Goal: Task Accomplishment & Management: Use online tool/utility

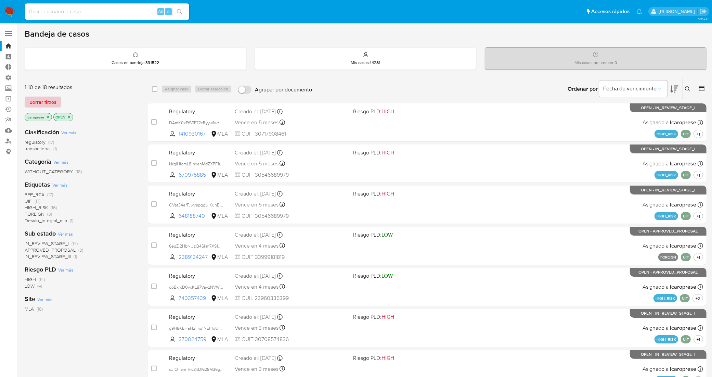
click at [49, 105] on span "Borrar filtros" at bounding box center [42, 102] width 27 height 10
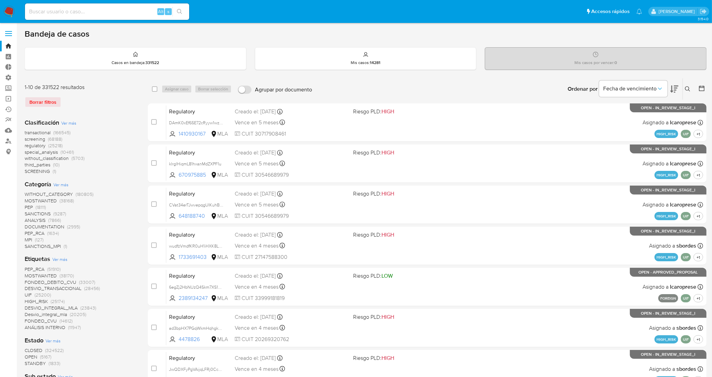
click at [61, 263] on div "Etiquetas Ver más PEP_RCA (51910) MOSTWANTED (38170) FONDEO_DEBITO_CVU (33007) …" at bounding box center [81, 293] width 112 height 76
click at [60, 261] on span "Ver más" at bounding box center [59, 259] width 15 height 6
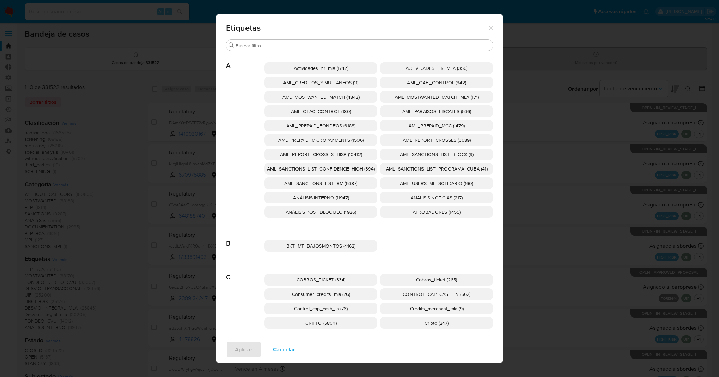
drag, startPoint x: 358, startPoint y: 170, endPoint x: 346, endPoint y: 176, distance: 13.3
click at [358, 170] on span "AML_SANCTIONS_LIST_CONFIDENCE_HIGH (394)" at bounding box center [320, 168] width 107 height 7
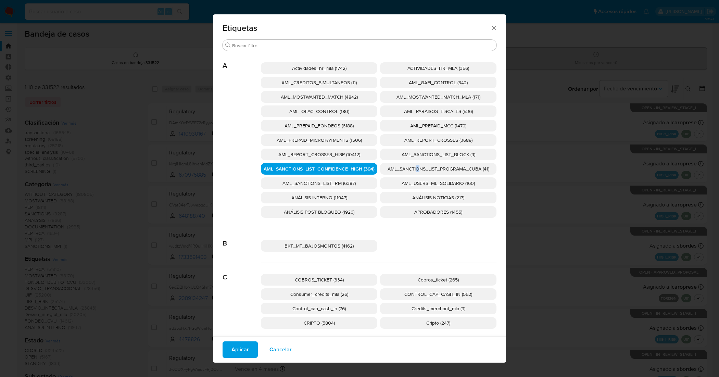
click at [414, 167] on span "AML_SANCTIONS_LIST_PROGRAMA_CUBA (41)" at bounding box center [438, 168] width 102 height 7
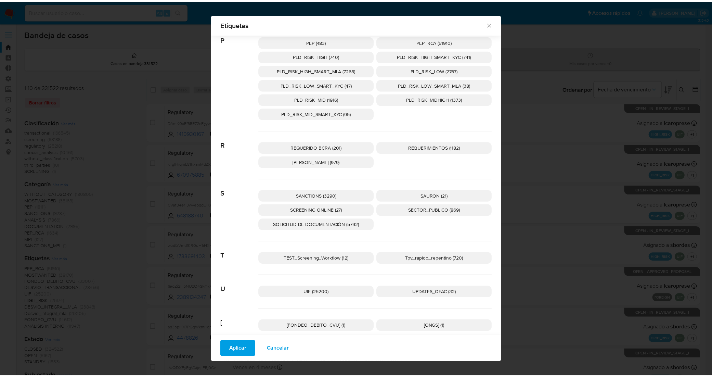
scroll to position [978, 0]
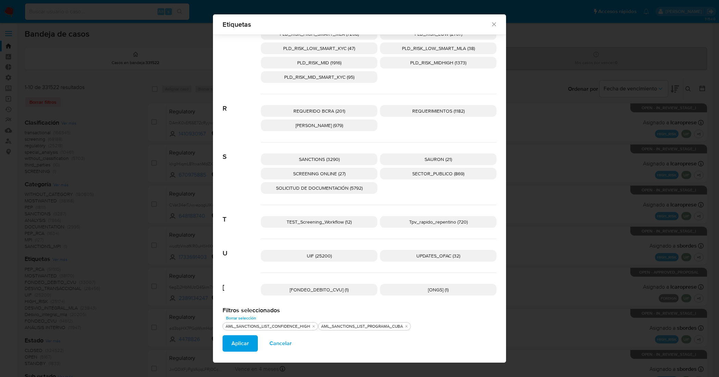
click at [406, 258] on p "UPDATES_OFAC (32)" at bounding box center [438, 256] width 116 height 12
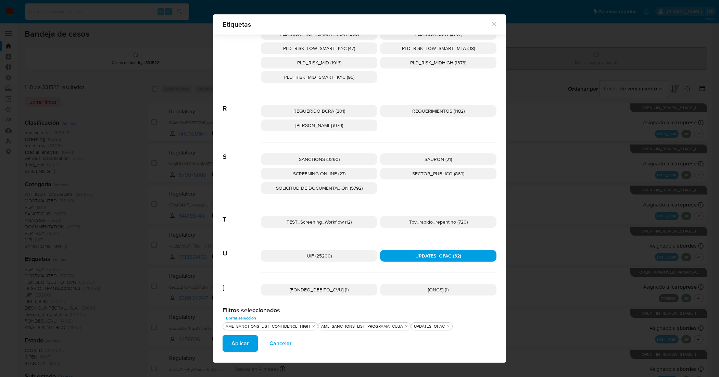
click at [343, 158] on p "SANCTIONS (3290)" at bounding box center [319, 159] width 116 height 12
drag, startPoint x: 349, startPoint y: 172, endPoint x: 339, endPoint y: 190, distance: 21.1
click at [349, 172] on p "SCREENING ONLINE (27)" at bounding box center [319, 174] width 116 height 12
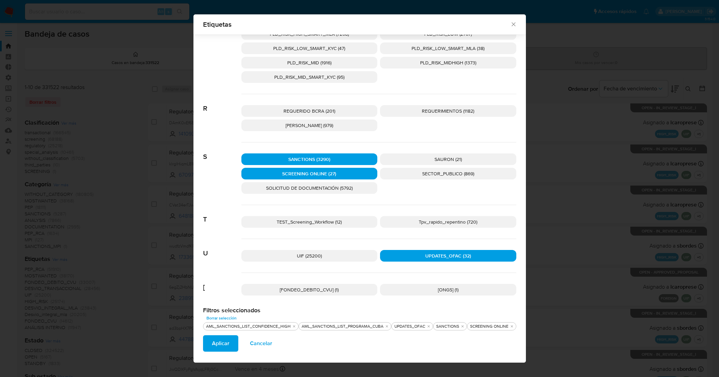
click at [222, 343] on span "Aplicar" at bounding box center [220, 343] width 17 height 15
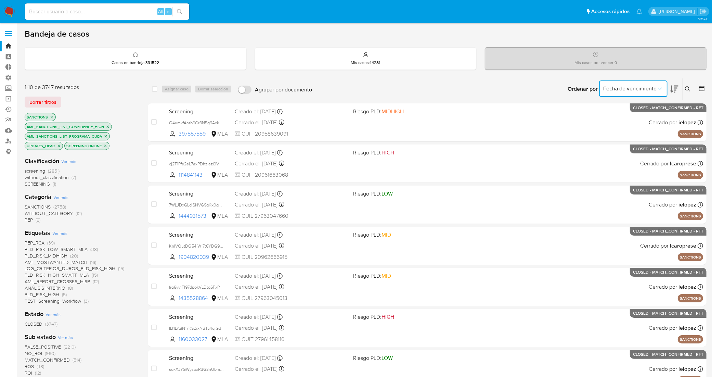
click at [661, 88] on icon "Ordenar por" at bounding box center [660, 88] width 7 height 7
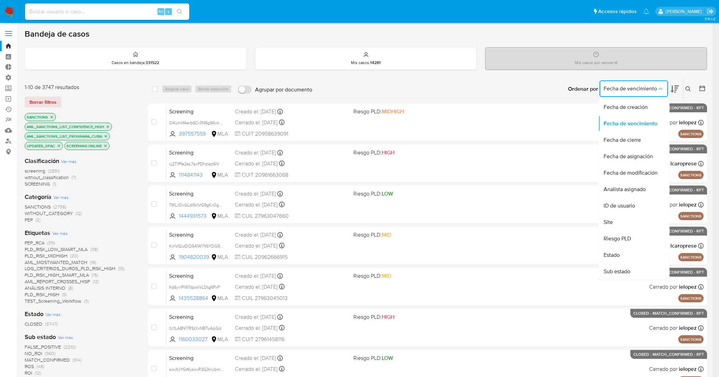
drag, startPoint x: 650, startPoint y: 102, endPoint x: 689, endPoint y: 95, distance: 39.6
click at [649, 102] on div "Fecha de creación" at bounding box center [631, 107] width 56 height 16
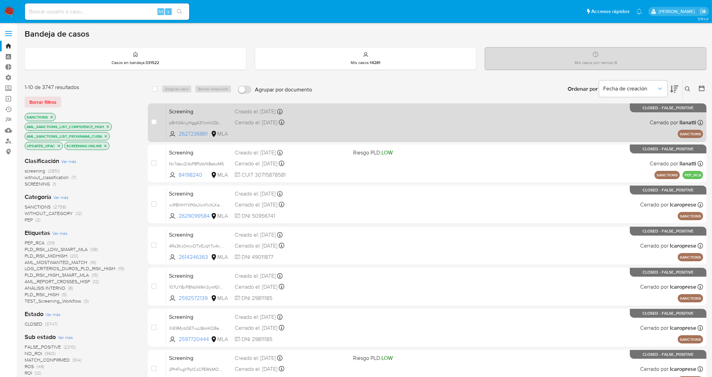
click at [322, 110] on div "Creado el: [DATE] Creado el: [DATE] 22:38:42" at bounding box center [291, 112] width 113 height 8
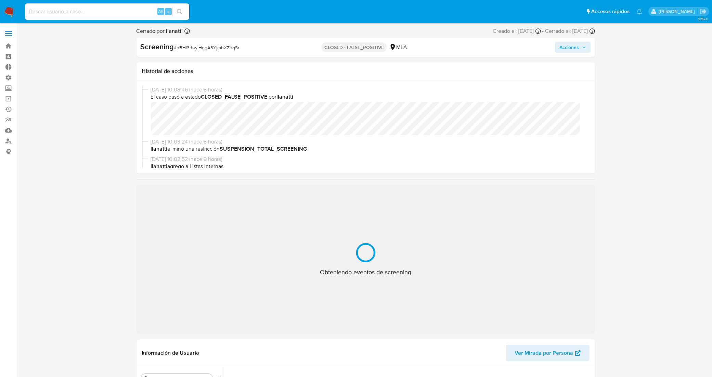
scroll to position [171, 0]
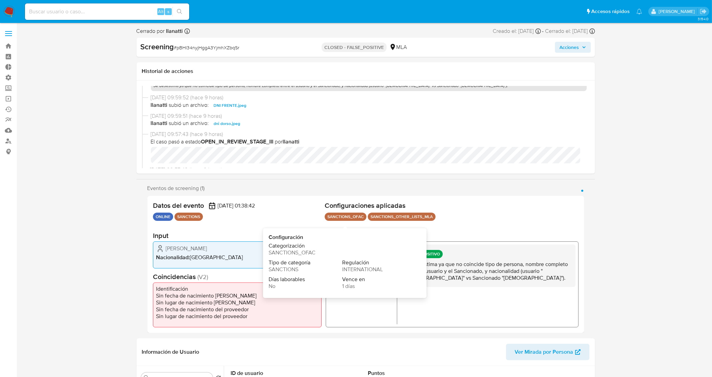
select select "10"
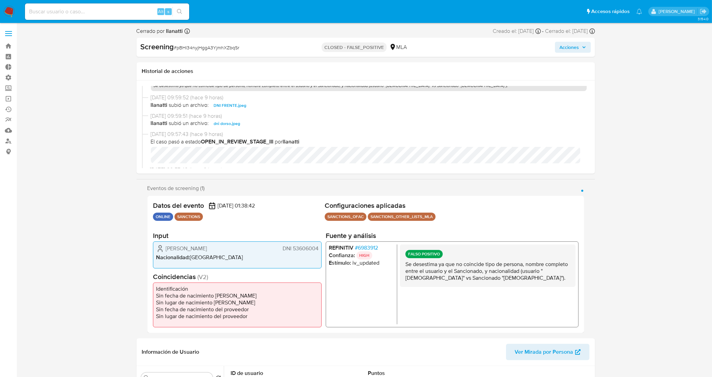
scroll to position [43, 0]
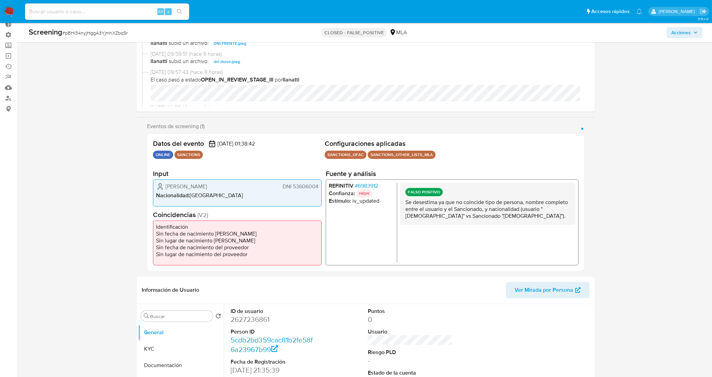
click at [373, 186] on span "# 6983912" at bounding box center [366, 185] width 23 height 7
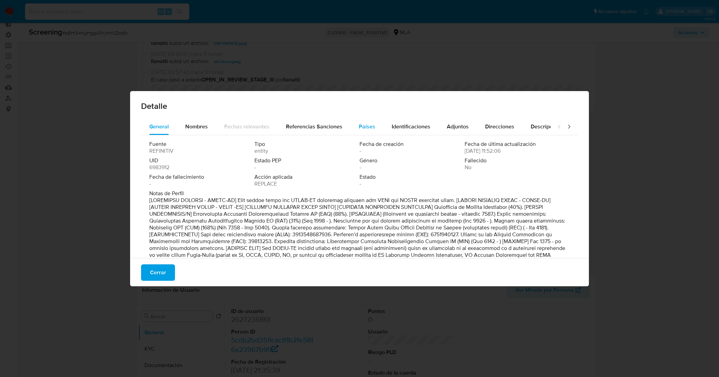
click at [378, 120] on button "Países" at bounding box center [367, 126] width 33 height 16
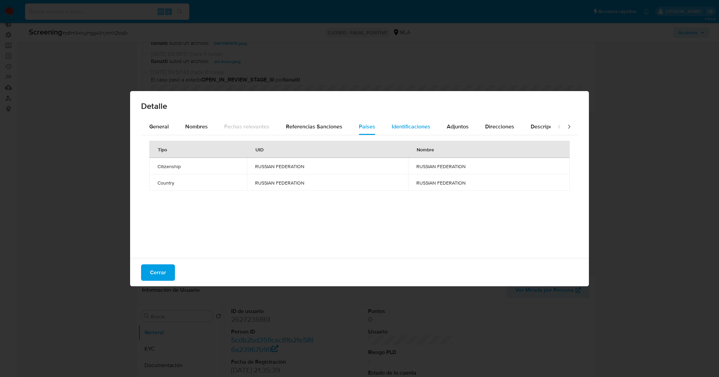
click at [400, 123] on span "Identificaciones" at bounding box center [411, 127] width 39 height 8
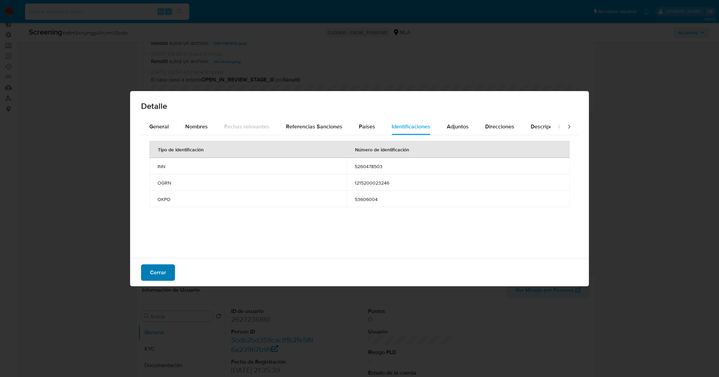
click at [154, 270] on span "Cerrar" at bounding box center [158, 272] width 16 height 15
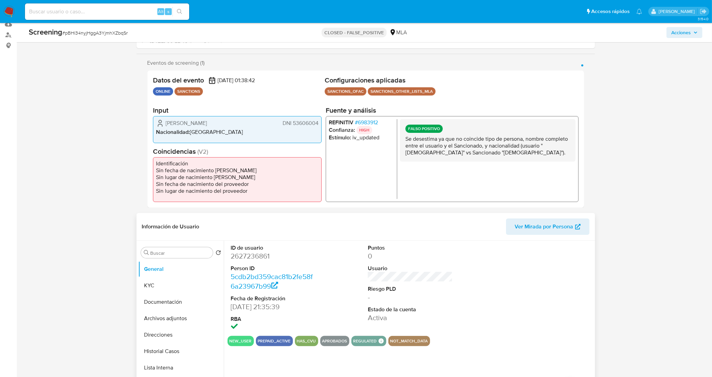
scroll to position [171, 0]
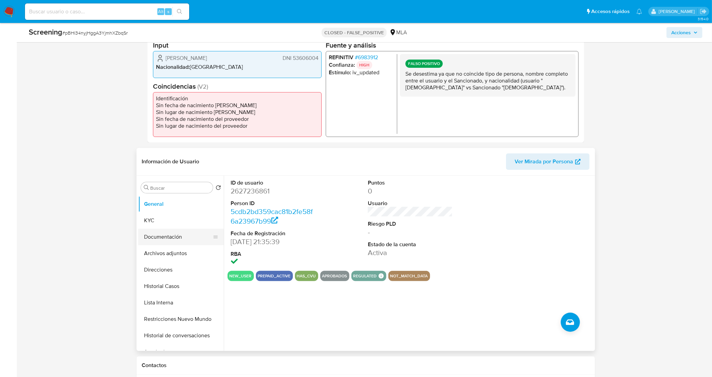
click at [163, 235] on button "Documentación" at bounding box center [178, 237] width 80 height 16
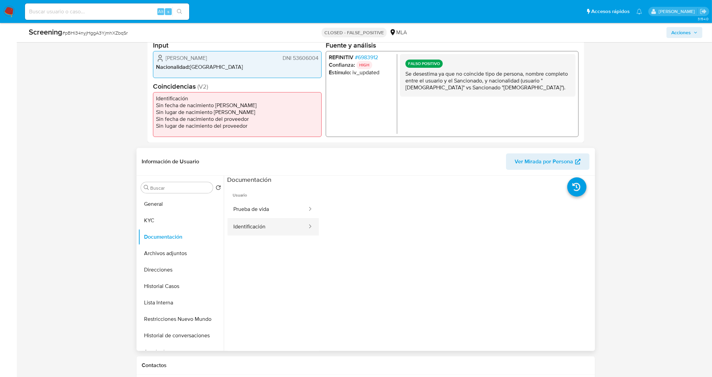
click at [292, 225] on button "Identificación" at bounding box center [268, 226] width 80 height 17
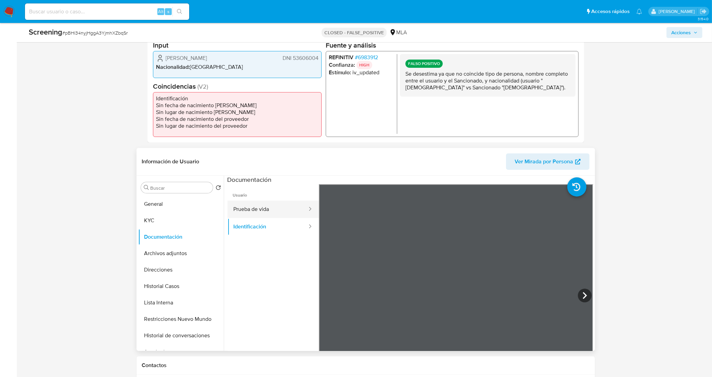
click at [263, 203] on button "Prueba de vida" at bounding box center [268, 209] width 80 height 17
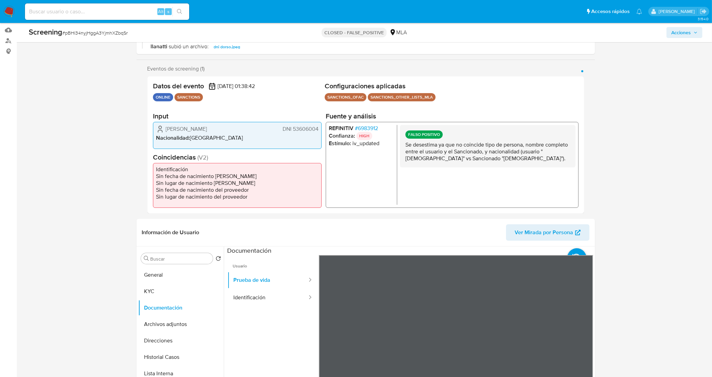
scroll to position [0, 0]
